Goal: Task Accomplishment & Management: Use online tool/utility

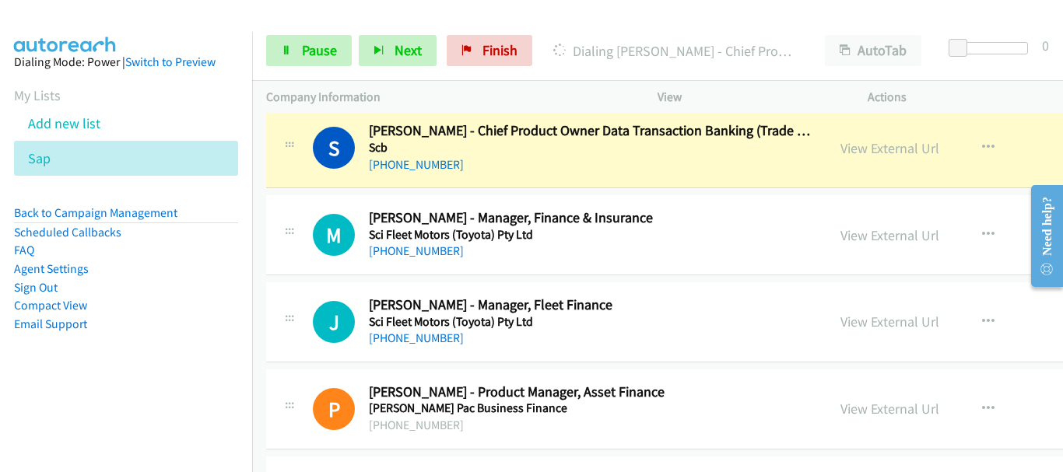
scroll to position [20072, 0]
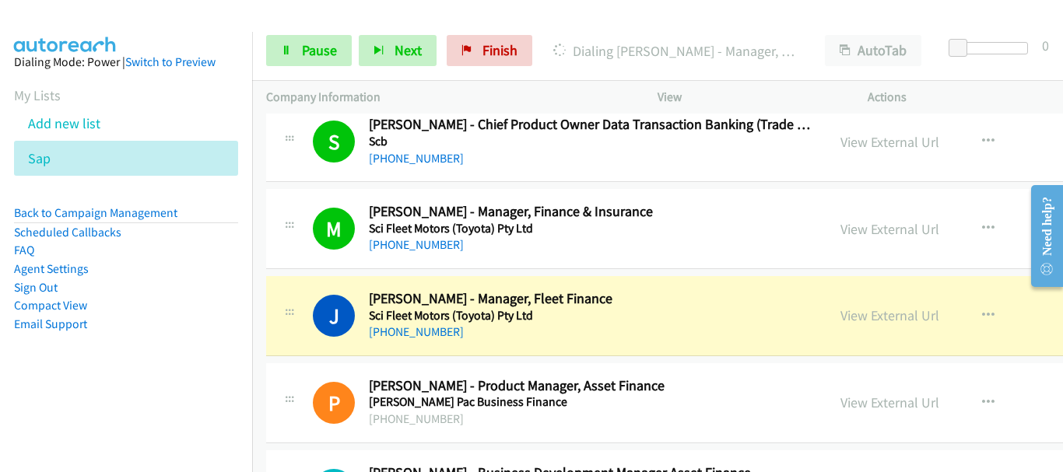
click at [138, 30] on div at bounding box center [524, 30] width 1049 height 60
click at [146, 24] on div at bounding box center [524, 30] width 1049 height 60
click at [317, 48] on span "Pause" at bounding box center [319, 50] width 35 height 18
